Goal: Task Accomplishment & Management: Manage account settings

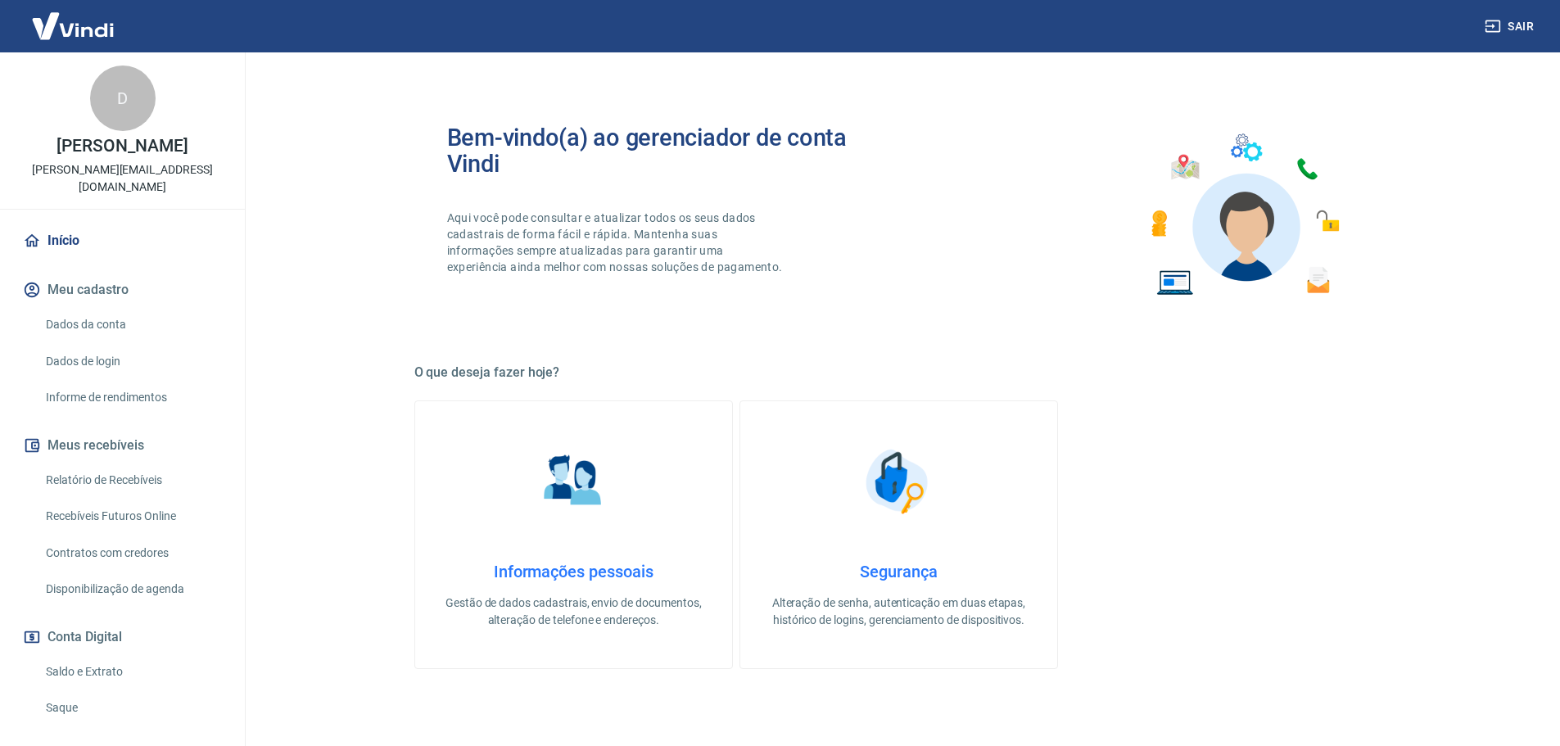
click at [128, 463] on link "Relatório de Recebíveis" at bounding box center [132, 480] width 186 height 34
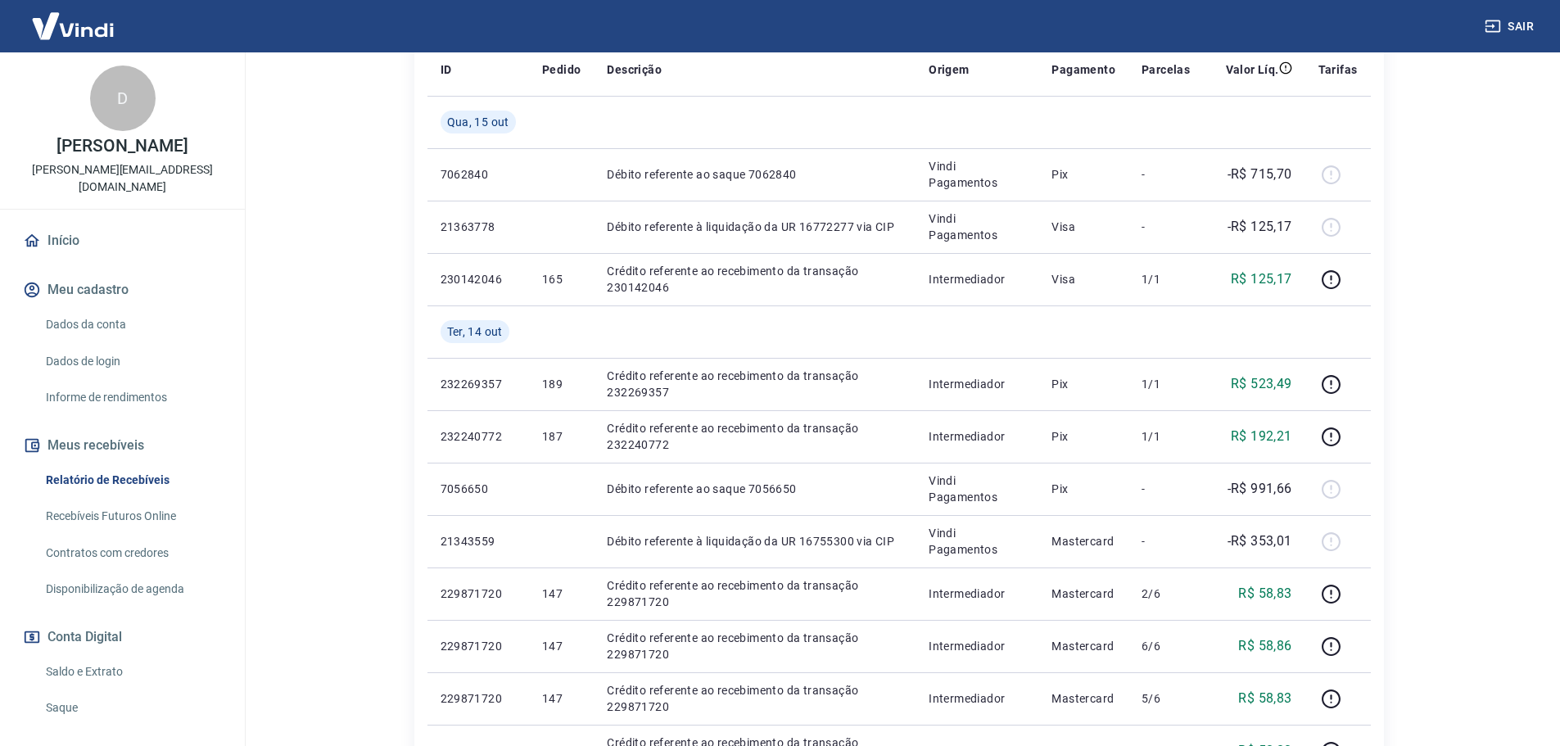
scroll to position [409, 0]
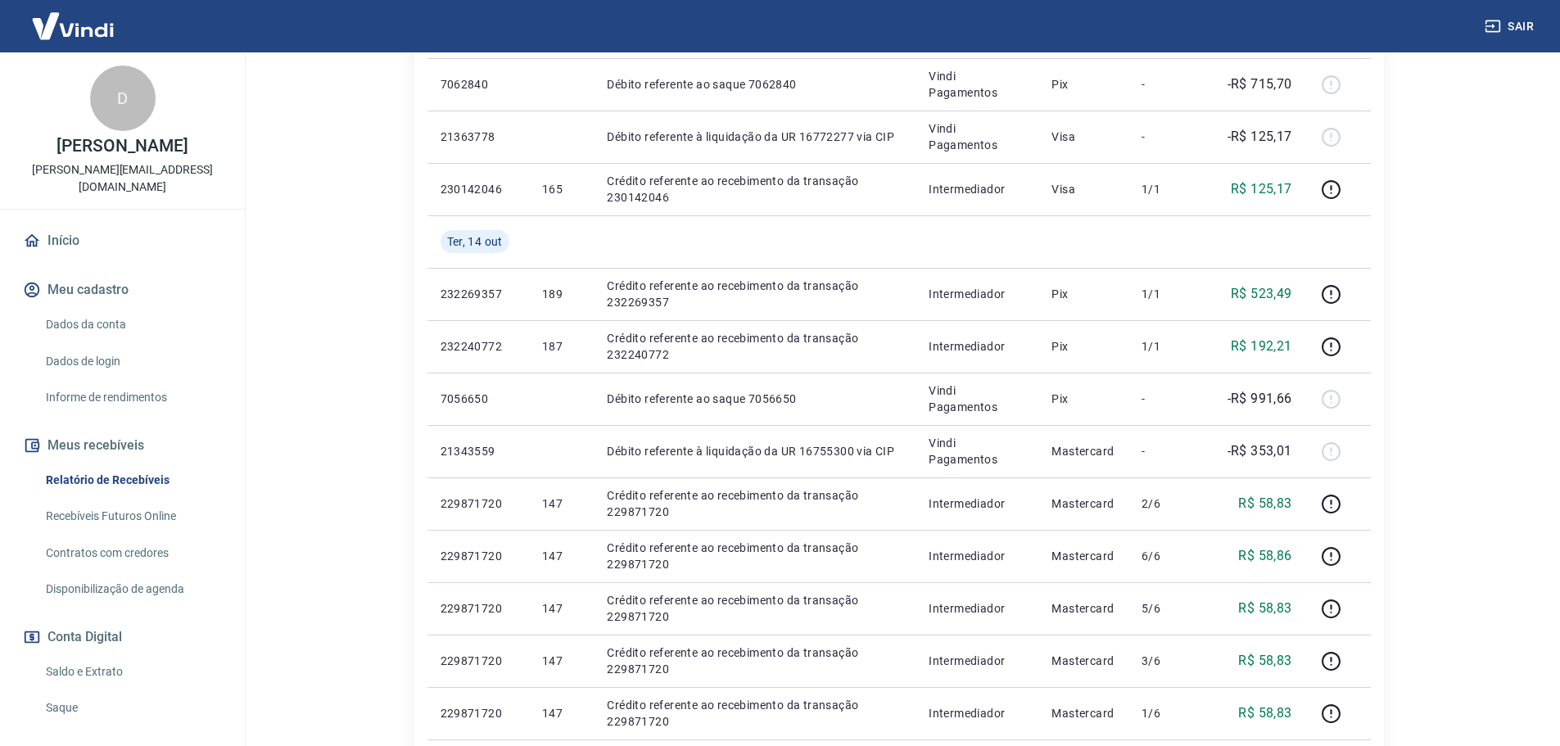
click at [73, 657] on link "Saldo e Extrato" at bounding box center [132, 672] width 186 height 34
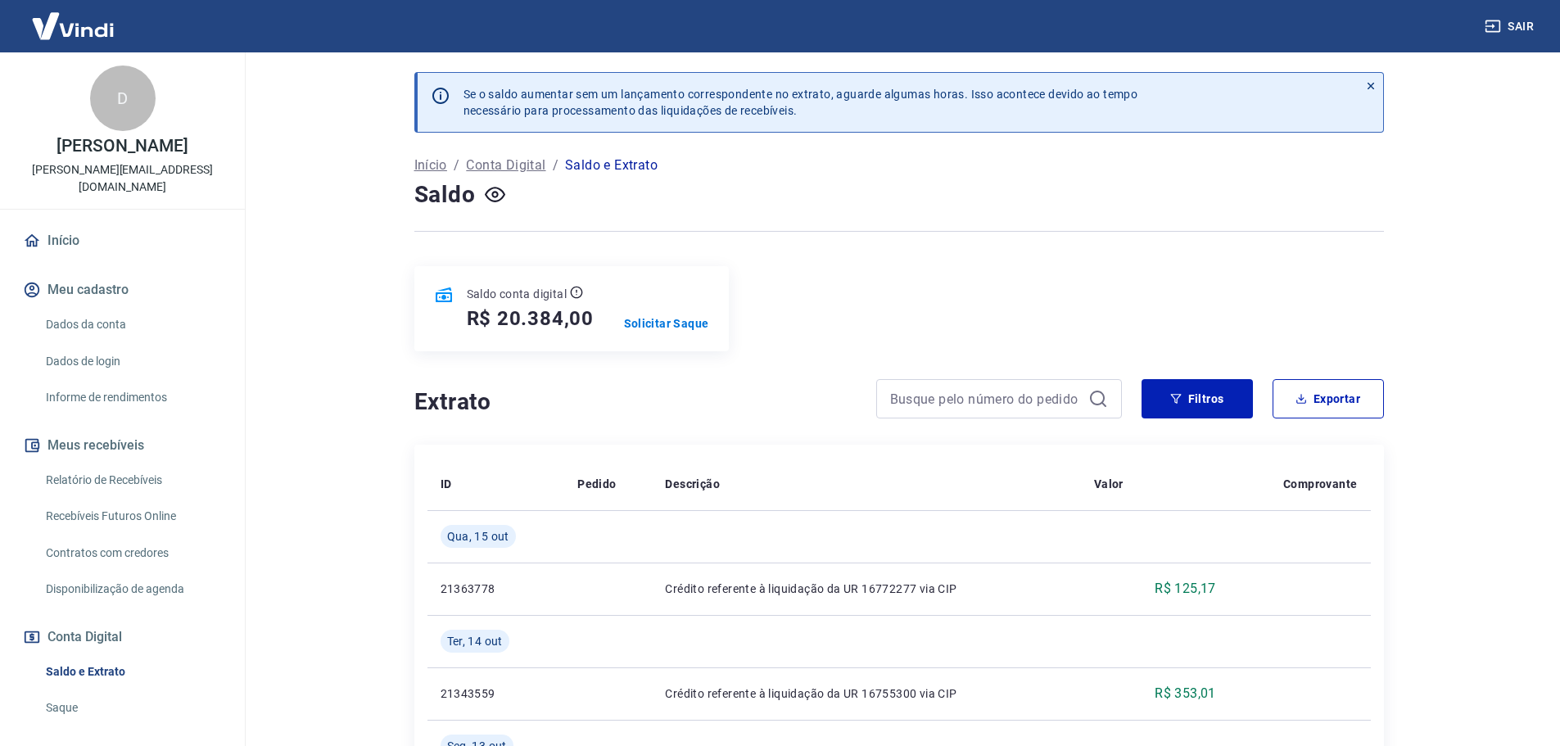
click at [88, 308] on link "Dados da conta" at bounding box center [132, 325] width 186 height 34
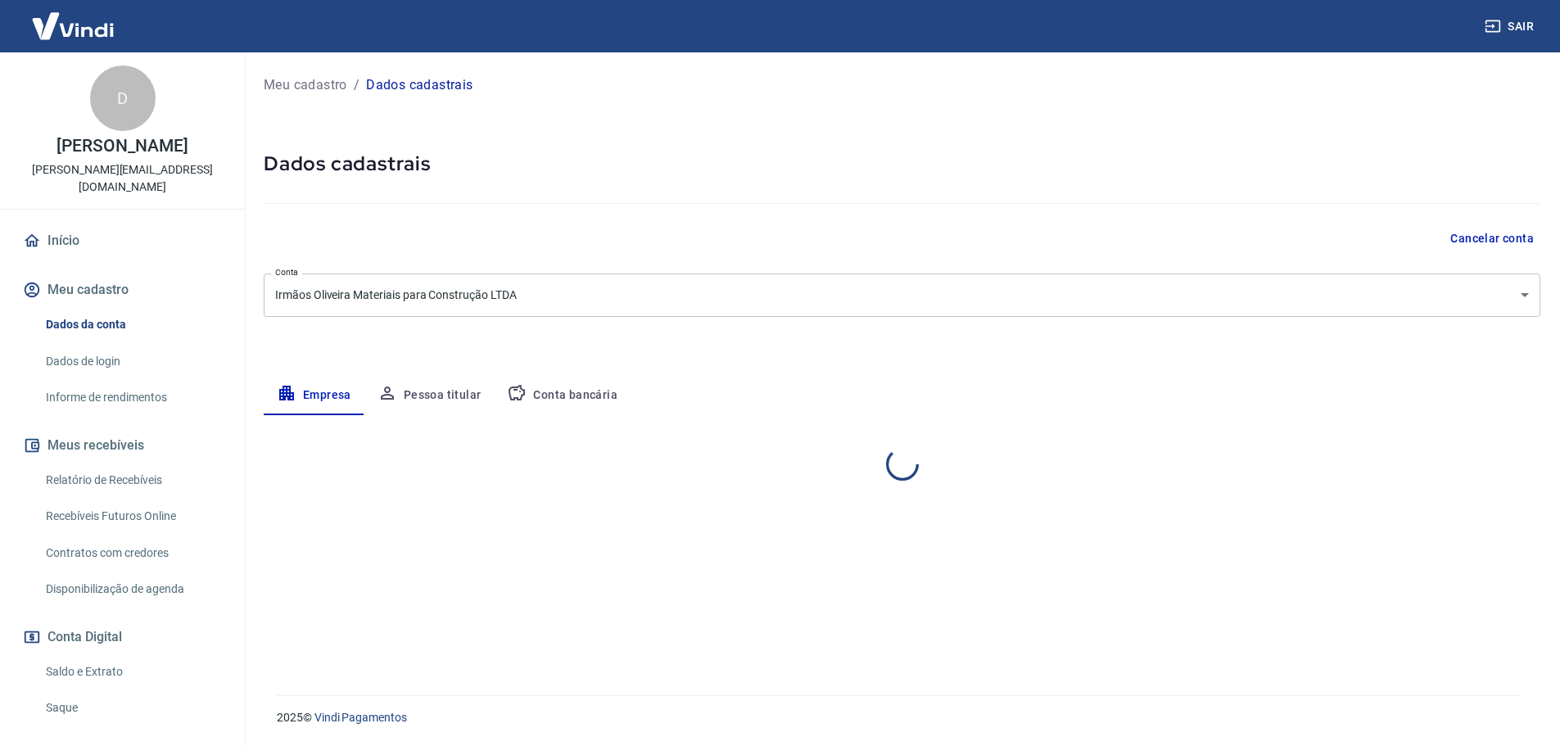
select select "SP"
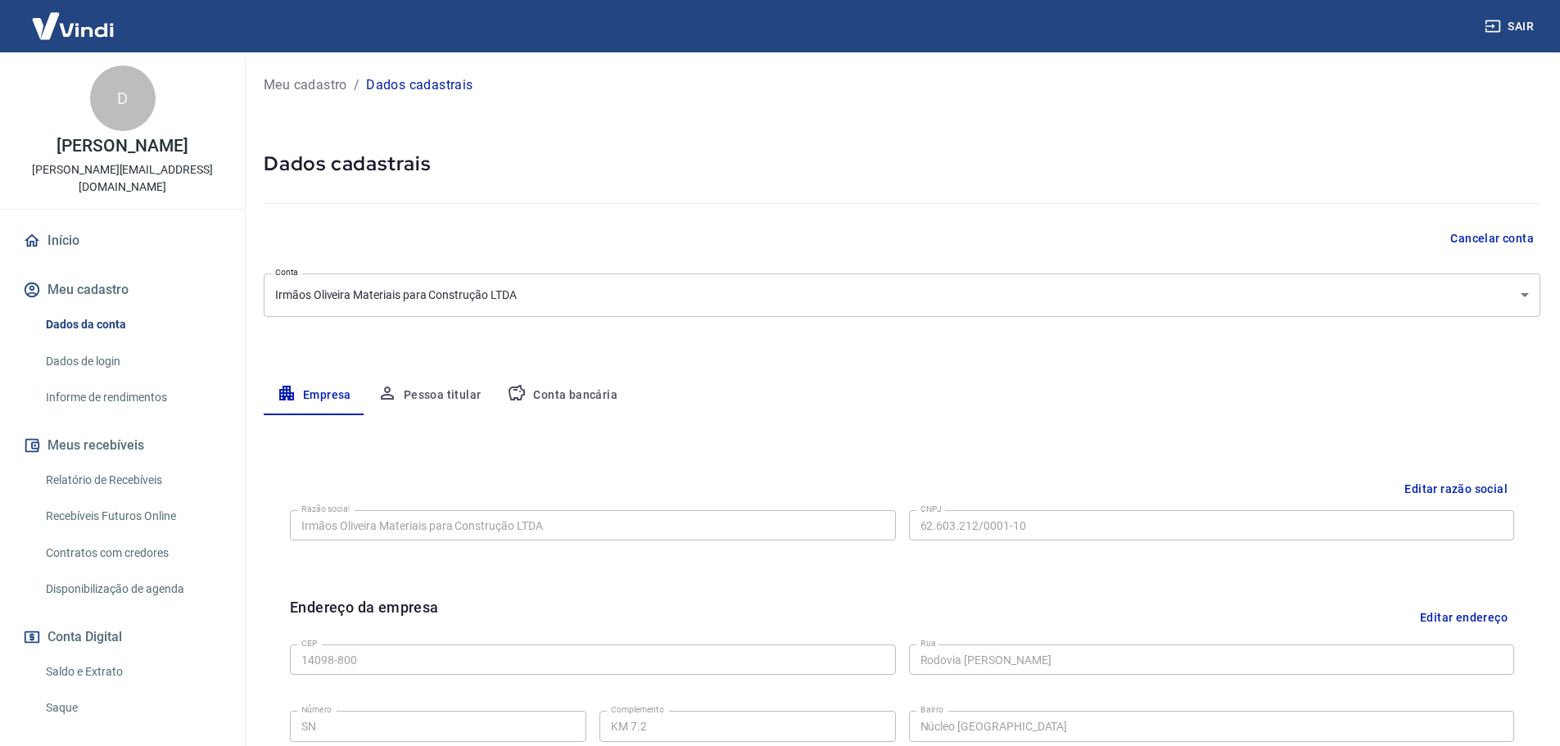
click at [96, 345] on link "Dados de login" at bounding box center [132, 362] width 186 height 34
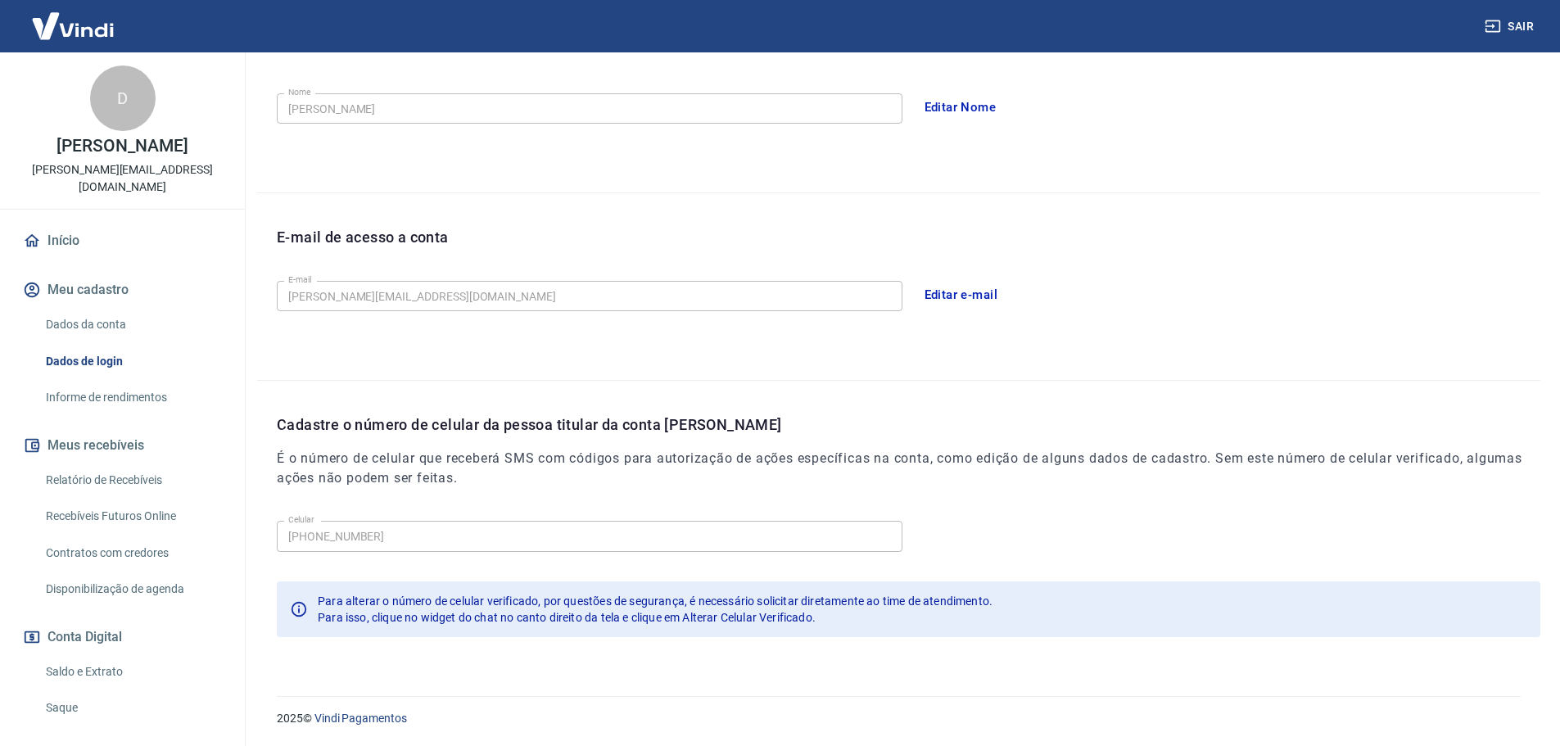
scroll to position [303, 0]
click at [1092, 680] on div "2025 © Vindi Pagamentos" at bounding box center [898, 711] width 1283 height 70
click at [117, 463] on link "Relatório de Recebíveis" at bounding box center [132, 480] width 186 height 34
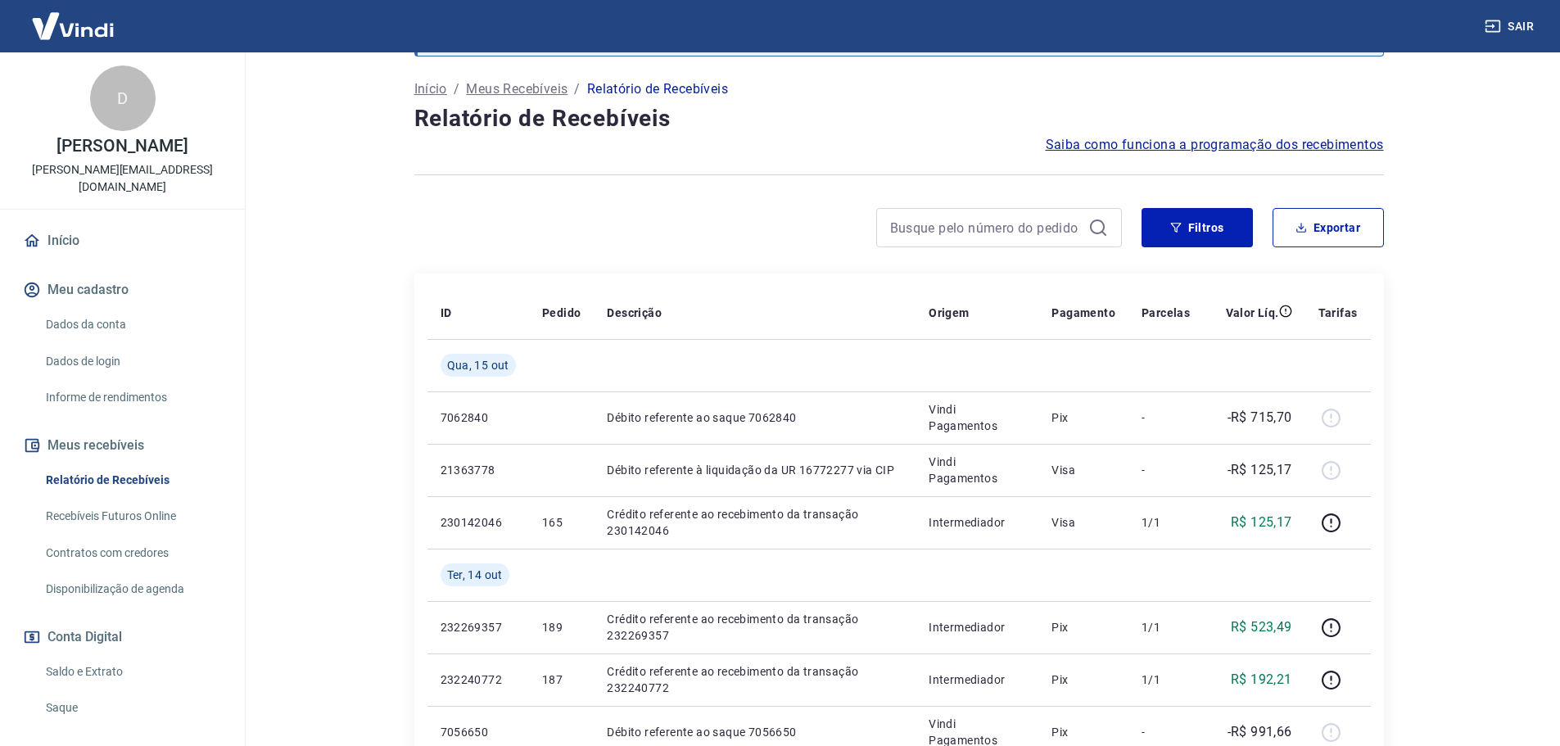
scroll to position [164, 0]
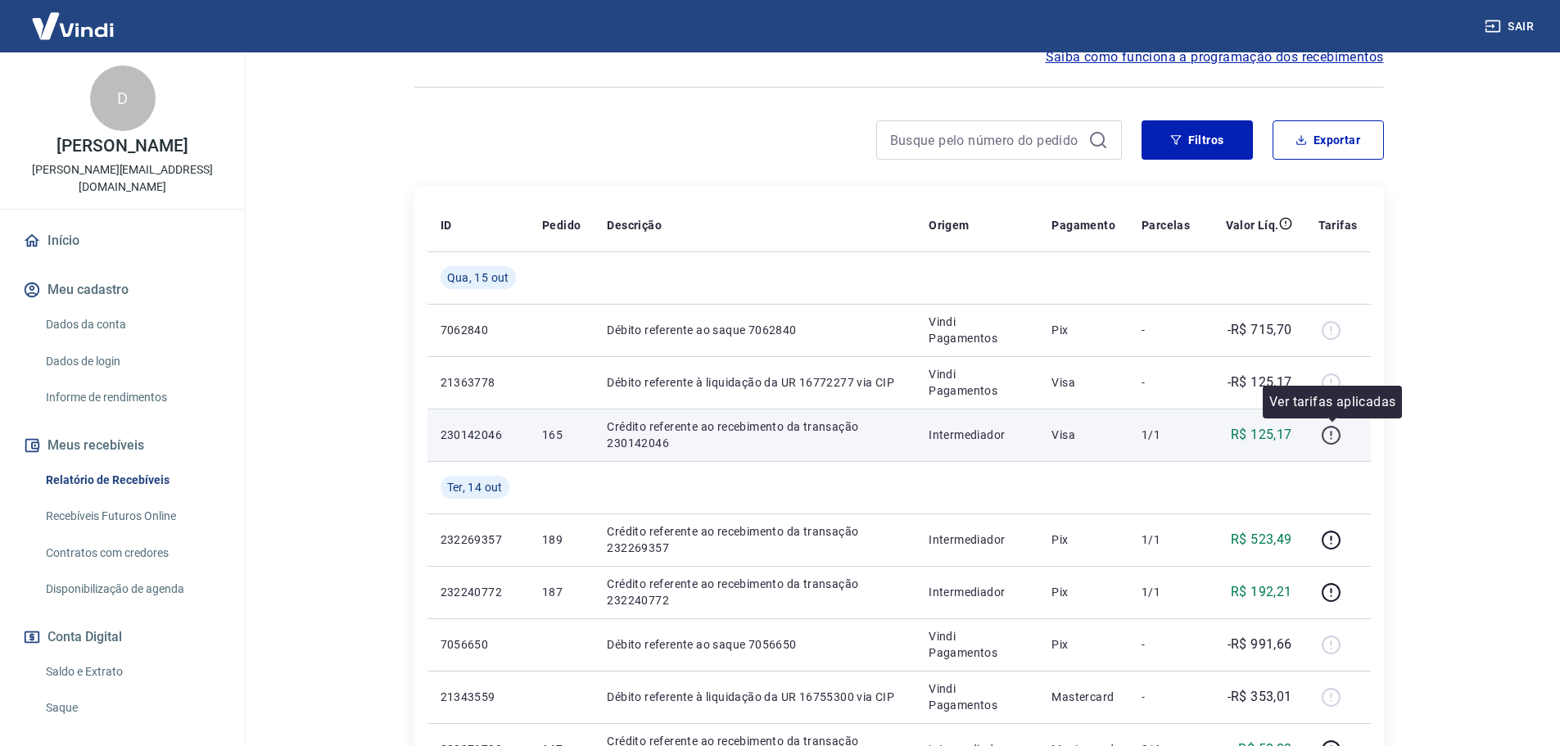
click at [1328, 434] on icon "button" at bounding box center [1331, 435] width 20 height 20
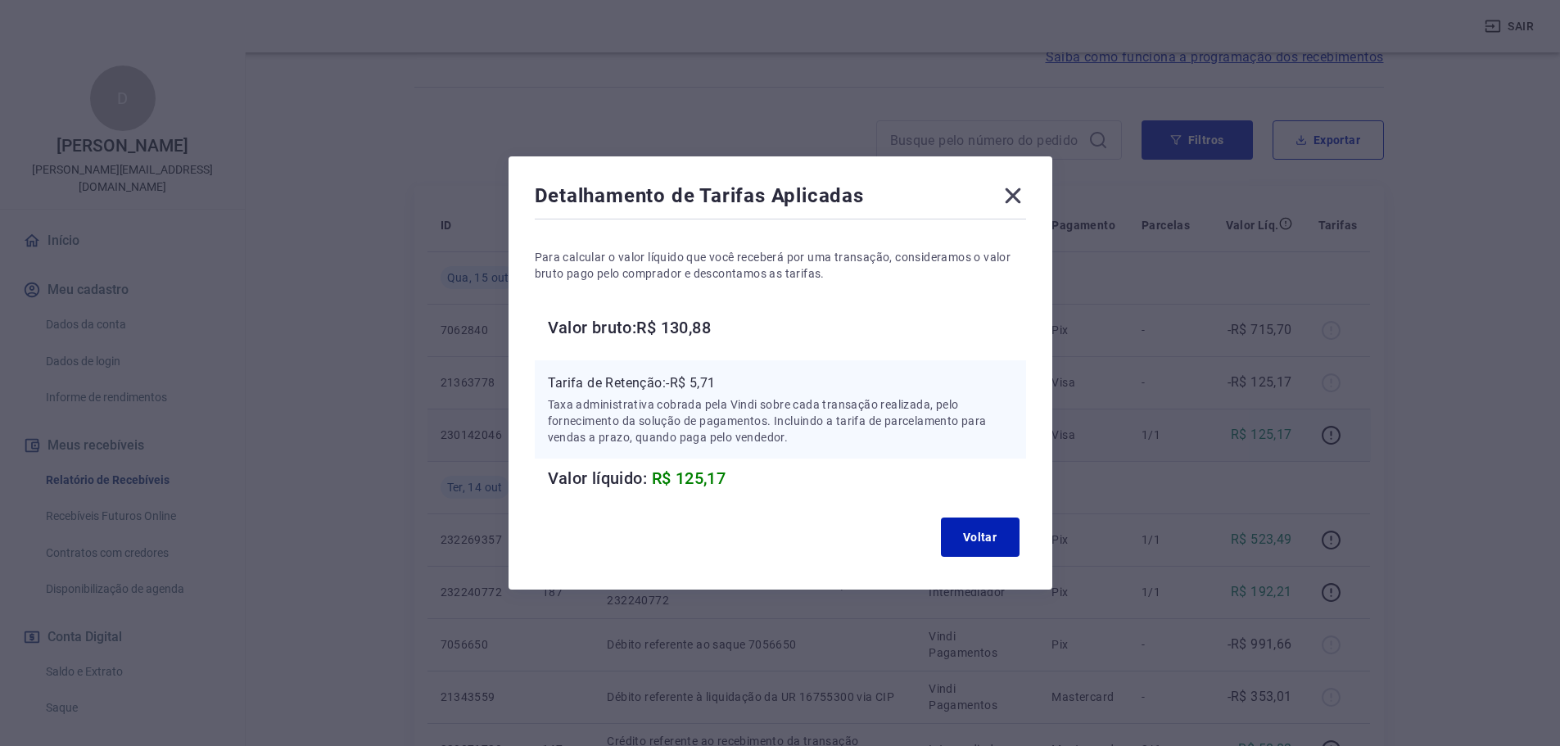
click at [1479, 320] on div "Detalhamento de Tarifas Aplicadas Para calcular o valor líquido que você recebe…" at bounding box center [780, 373] width 1560 height 746
click at [1013, 196] on icon at bounding box center [1013, 196] width 26 height 26
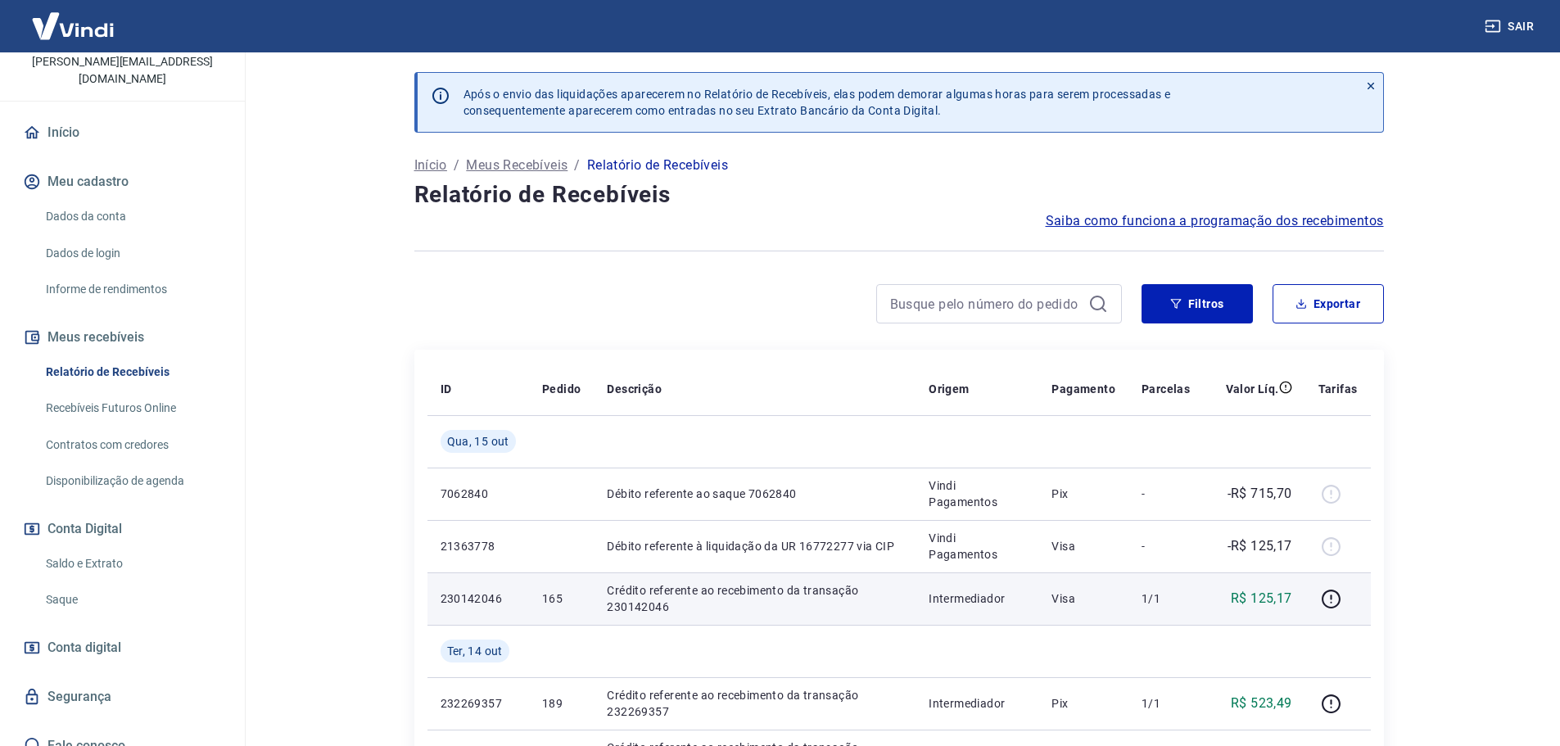
scroll to position [109, 0]
drag, startPoint x: 157, startPoint y: 395, endPoint x: 165, endPoint y: 389, distance: 9.9
click at [165, 391] on link "Recebíveis Futuros Online" at bounding box center [132, 408] width 186 height 34
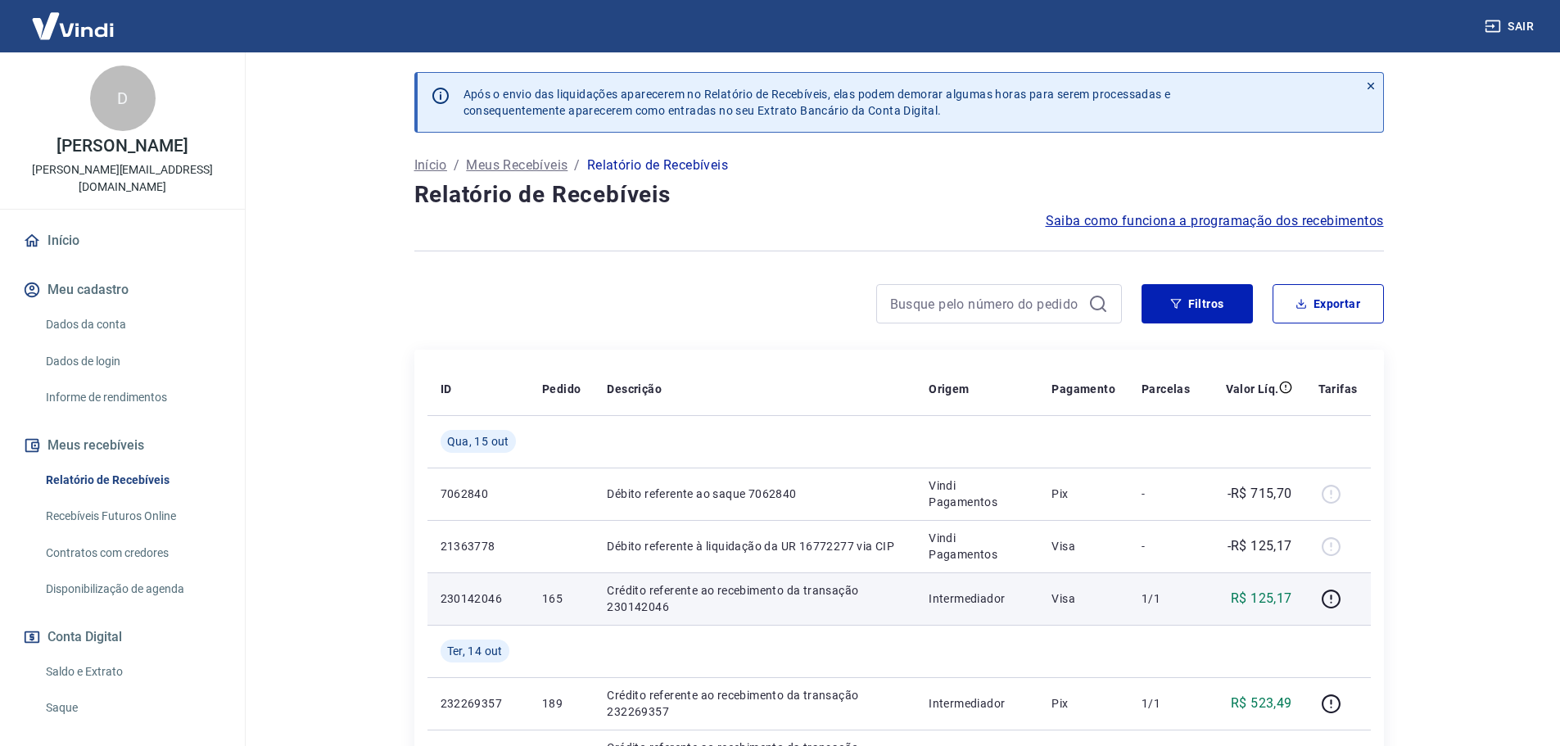
click at [331, 274] on main "Após o envio das liquidações aparecerem no Relatório de Recebíveis, elas podem …" at bounding box center [898, 399] width 1322 height 694
